Goal: Task Accomplishment & Management: Complete application form

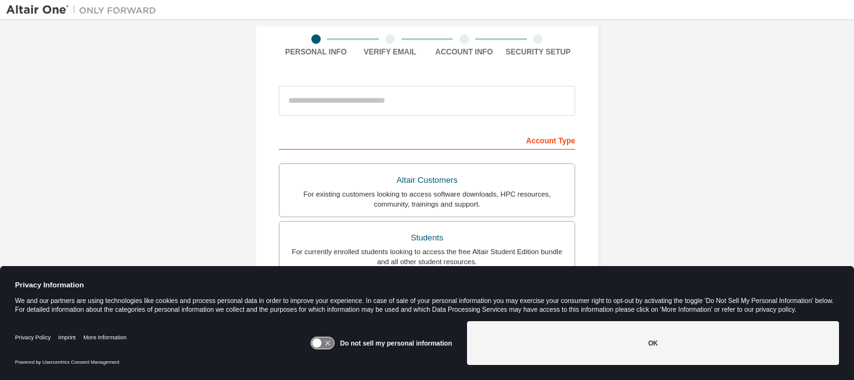
scroll to position [95, 0]
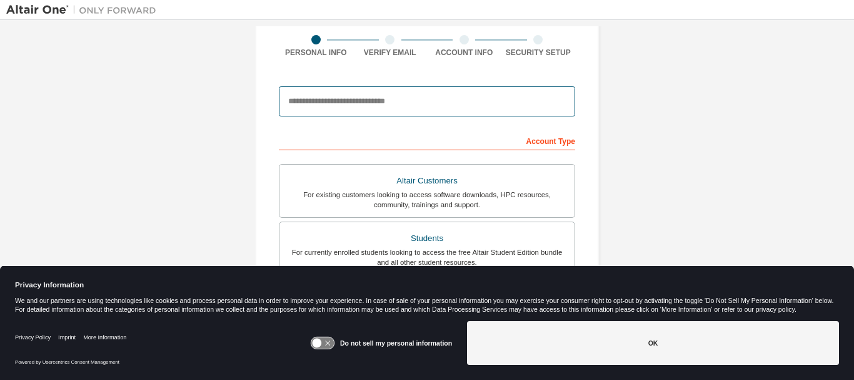
click at [329, 113] on input "email" at bounding box center [427, 101] width 296 height 30
type input "**********"
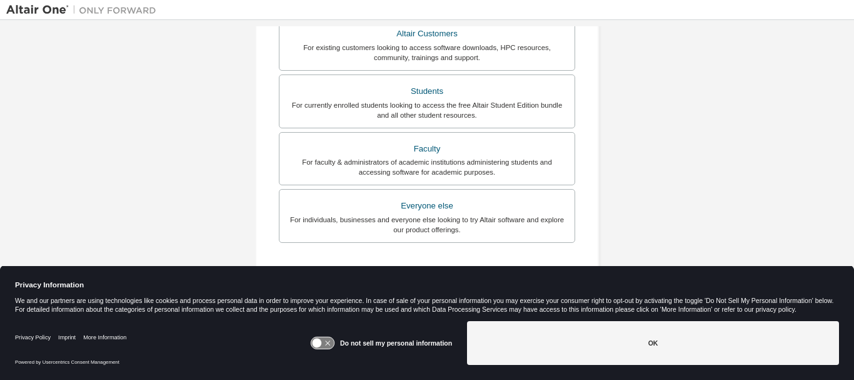
scroll to position [243, 0]
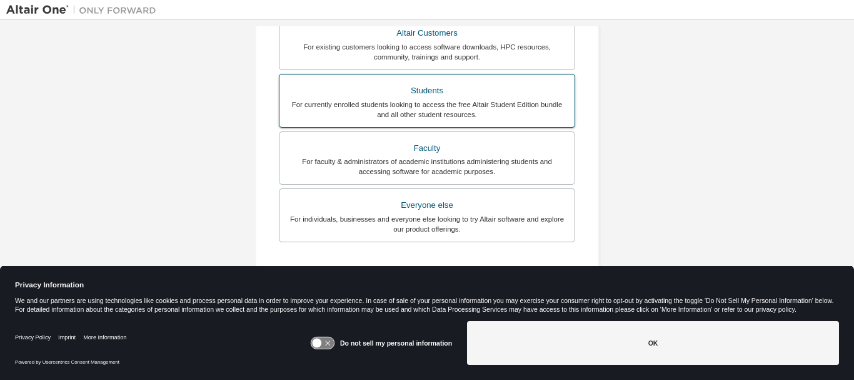
click at [424, 94] on div "Students" at bounding box center [427, 91] width 280 height 18
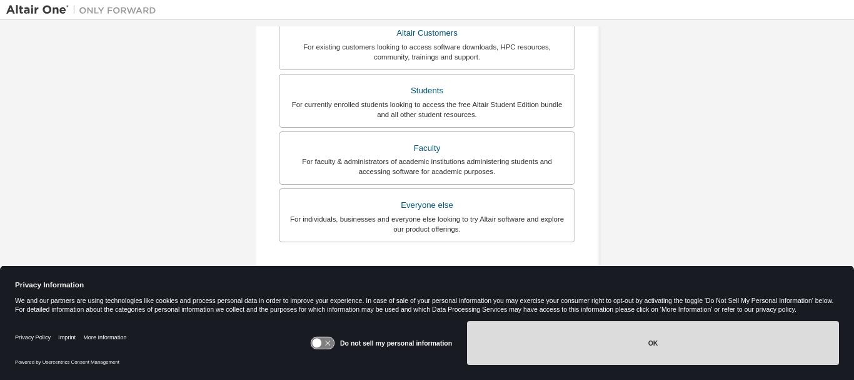
click at [690, 338] on button "OK" at bounding box center [653, 343] width 372 height 44
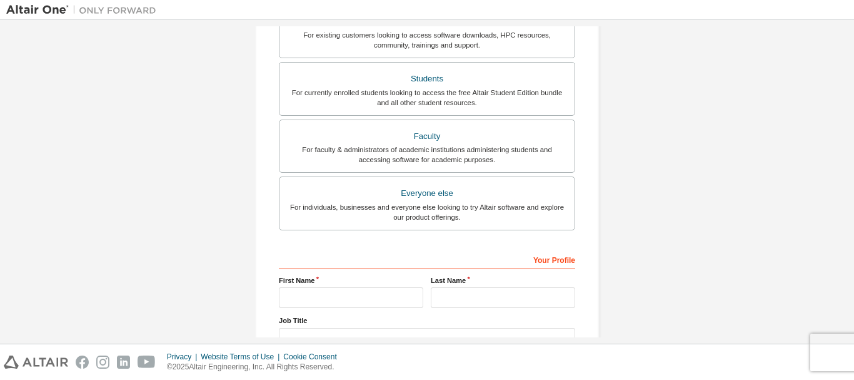
scroll to position [351, 0]
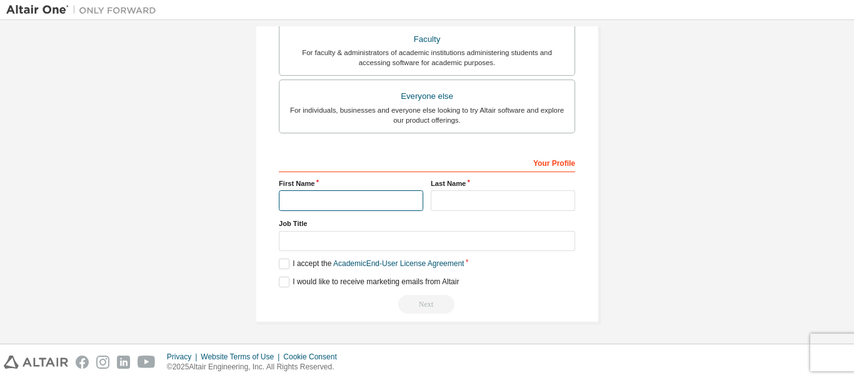
click at [370, 198] on input "text" at bounding box center [351, 200] width 144 height 21
type input "*****"
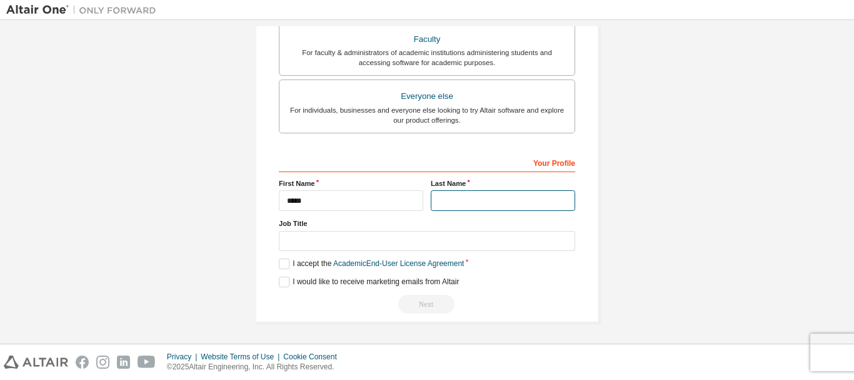
type input "****"
click at [287, 262] on label "I accept the Academic End-User License Agreement" at bounding box center [371, 263] width 185 height 11
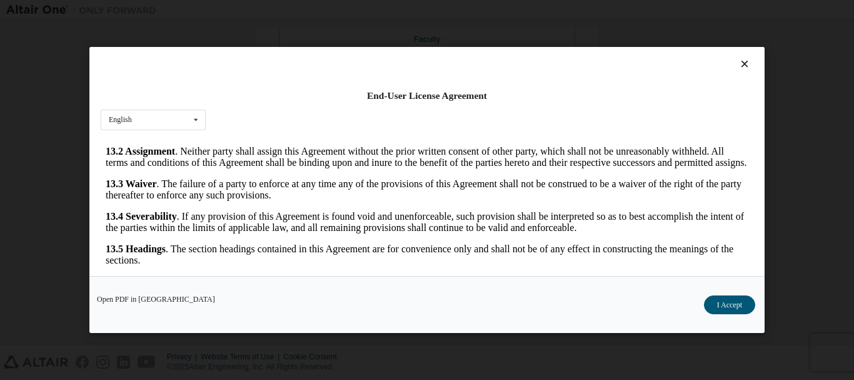
scroll to position [47, 0]
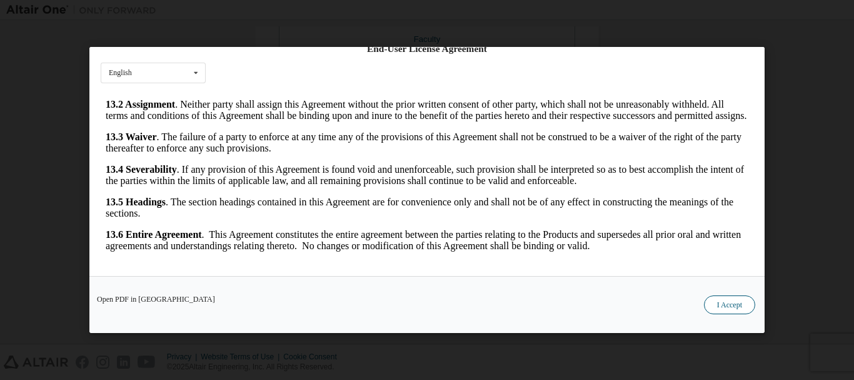
click at [727, 307] on button "I Accept" at bounding box center [729, 304] width 51 height 19
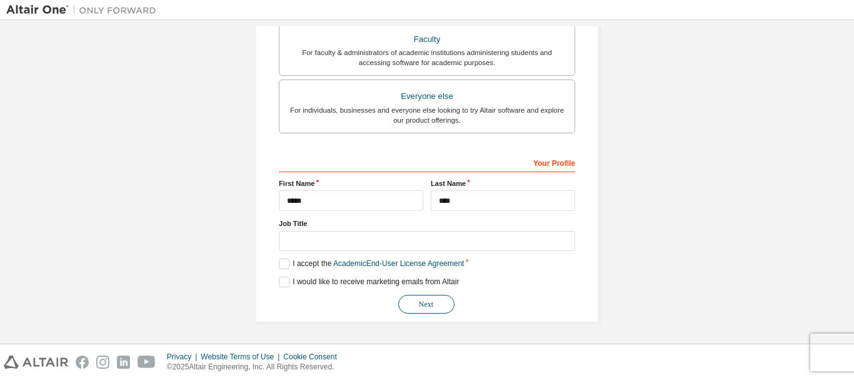
click at [426, 306] on button "Next" at bounding box center [426, 303] width 56 height 19
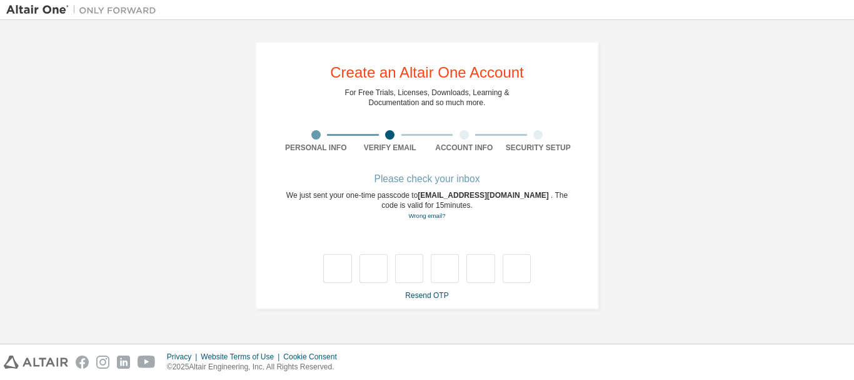
type input "*"
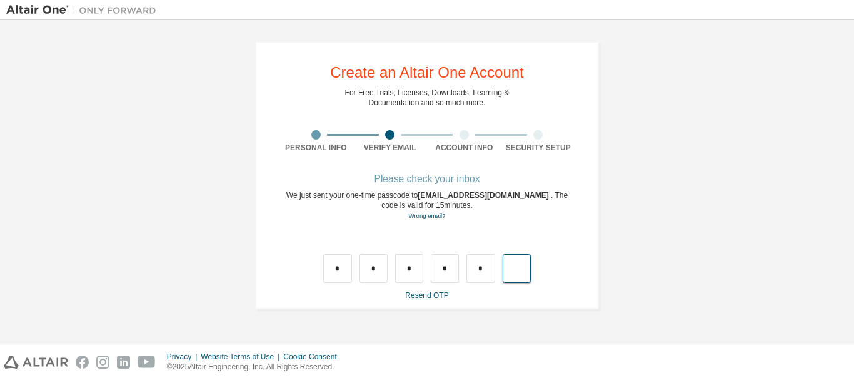
type input "*"
